Goal: Task Accomplishment & Management: Use online tool/utility

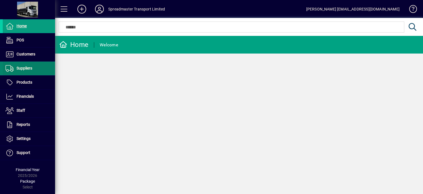
click at [25, 68] on span "Suppliers" at bounding box center [25, 68] width 16 height 4
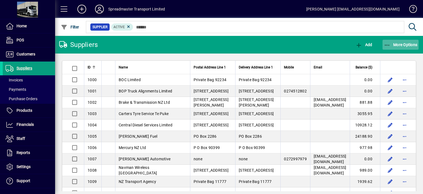
click at [398, 44] on span "More Options" at bounding box center [401, 44] width 34 height 4
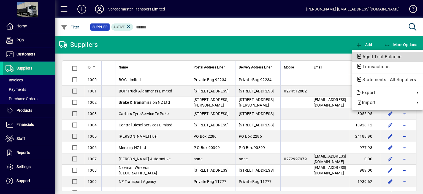
click at [367, 55] on span "Aged Trial Balance" at bounding box center [381, 56] width 48 height 5
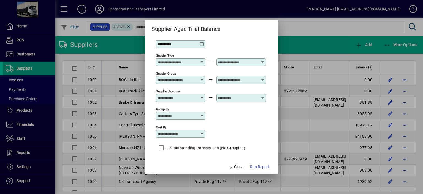
scroll to position [5, 0]
click at [202, 134] on icon at bounding box center [202, 133] width 4 height 4
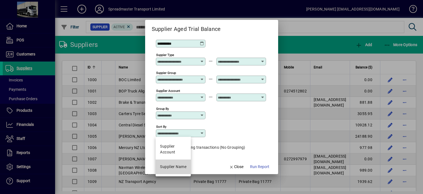
click at [181, 167] on div "Supplier Name" at bounding box center [173, 167] width 26 height 6
type input "**********"
click at [264, 166] on span "Run Report" at bounding box center [259, 167] width 19 height 6
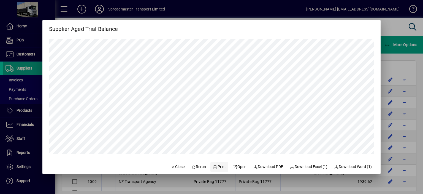
scroll to position [0, 0]
click at [219, 166] on span "Print" at bounding box center [219, 167] width 13 height 6
click at [177, 166] on span "Close" at bounding box center [177, 167] width 14 height 6
